Goal: Information Seeking & Learning: Learn about a topic

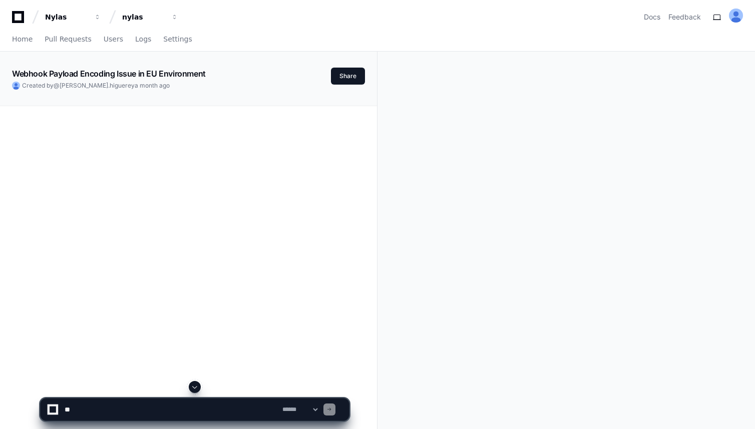
click at [16, 19] on icon at bounding box center [18, 17] width 20 height 12
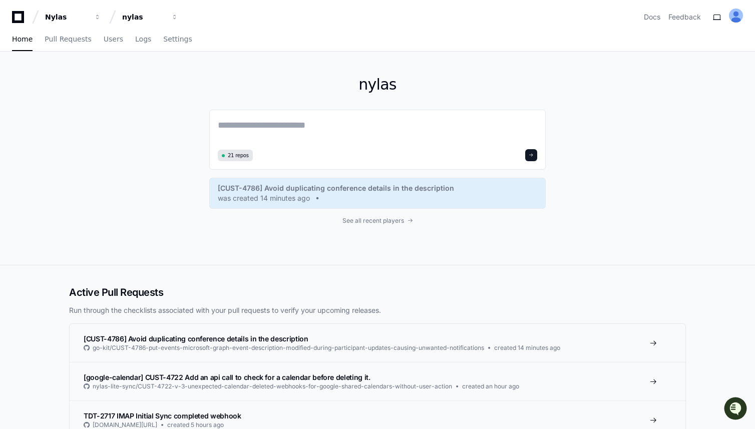
click at [393, 216] on div "nylas 21 repos [CUST-4786] Avoid duplicating conference details in the descript…" at bounding box center [377, 158] width 336 height 213
click at [395, 221] on span "See all recent players" at bounding box center [373, 221] width 62 height 8
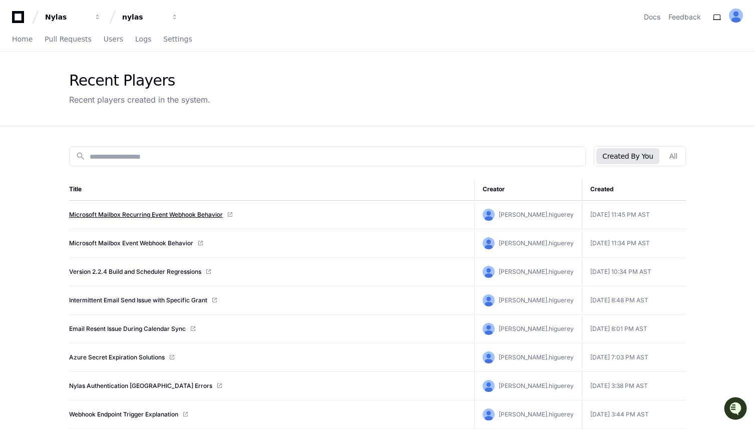
click at [199, 218] on link "Microsoft Mailbox Recurring Event Webhook Behavior" at bounding box center [146, 215] width 154 height 8
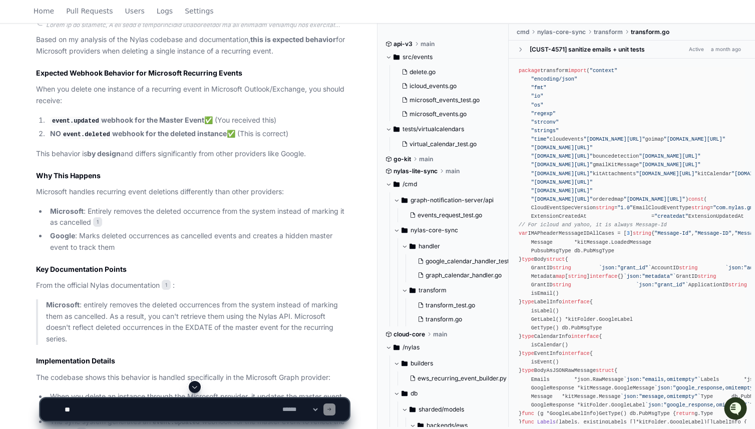
scroll to position [530, 0]
